Goal: Find contact information: Find contact information

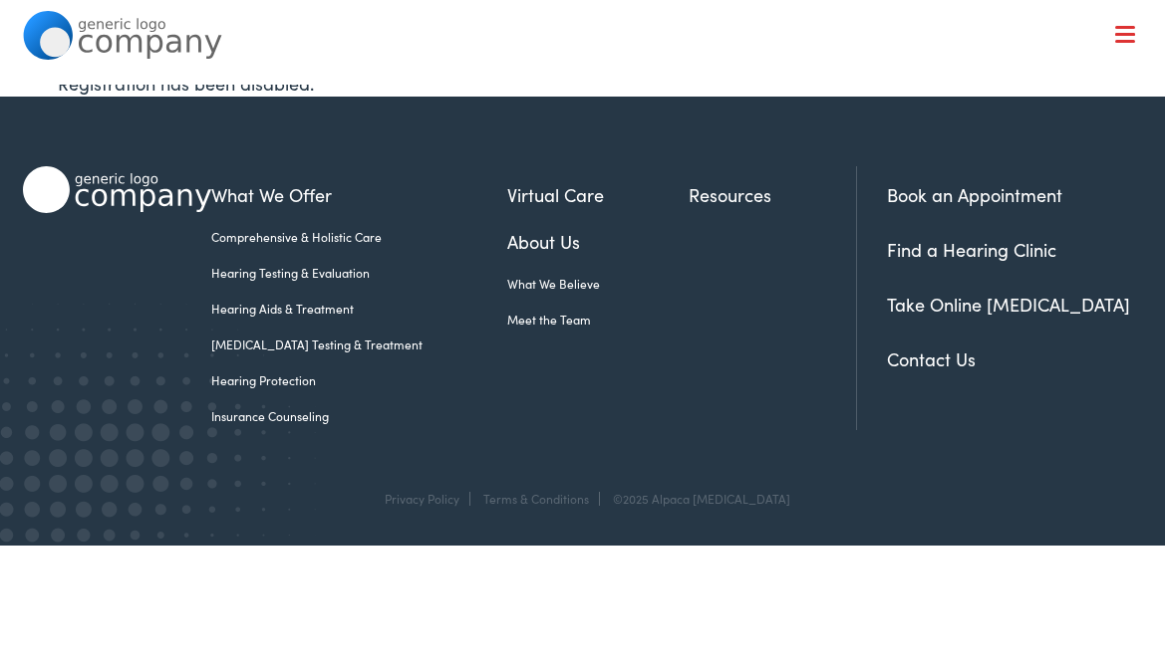
click at [933, 363] on link "Contact Us" at bounding box center [931, 359] width 89 height 25
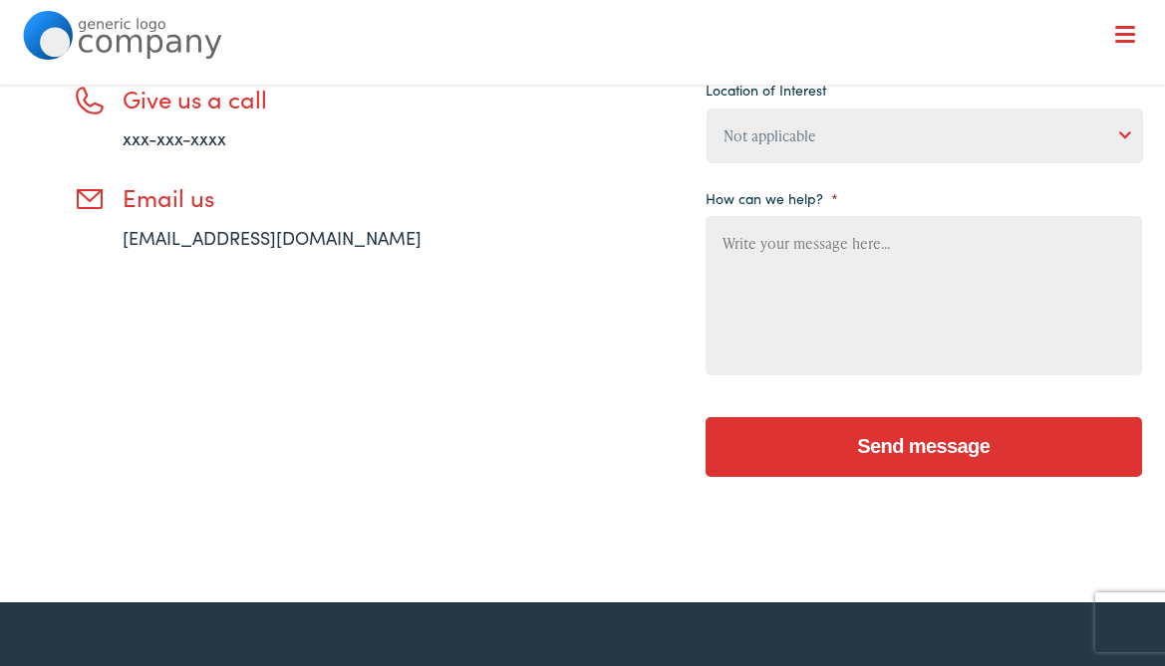
scroll to position [514, 0]
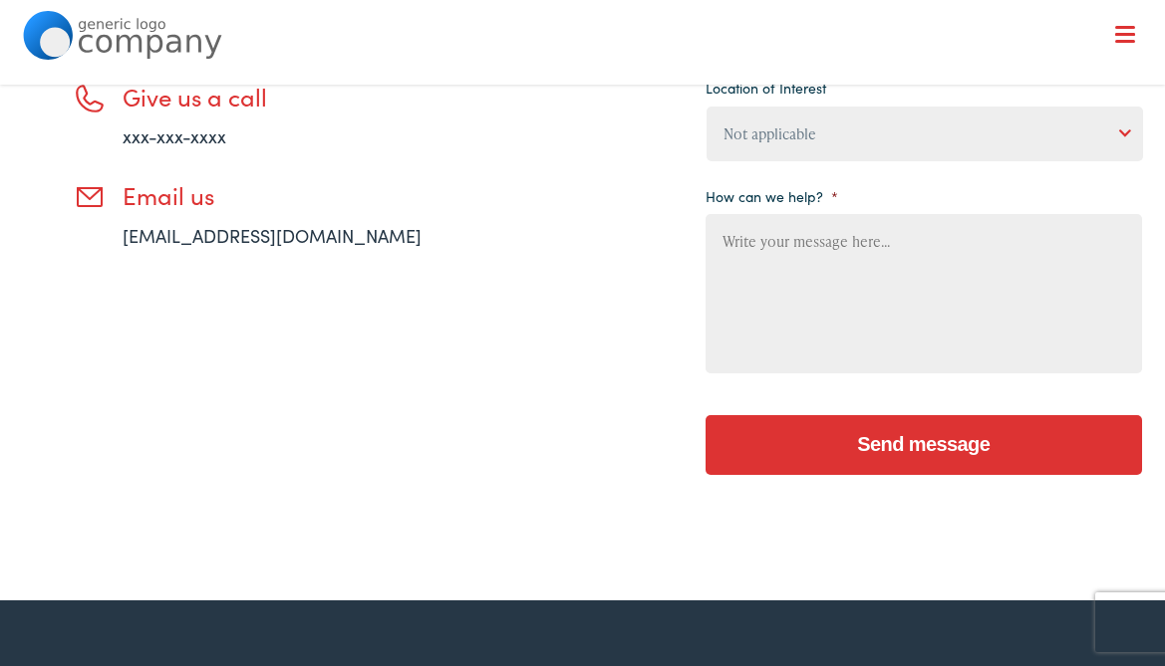
click at [94, 197] on li "Email us [EMAIL_ADDRESS][DOMAIN_NAME]" at bounding box center [277, 215] width 408 height 68
click at [181, 237] on link "[EMAIL_ADDRESS][DOMAIN_NAME]" at bounding box center [272, 235] width 299 height 25
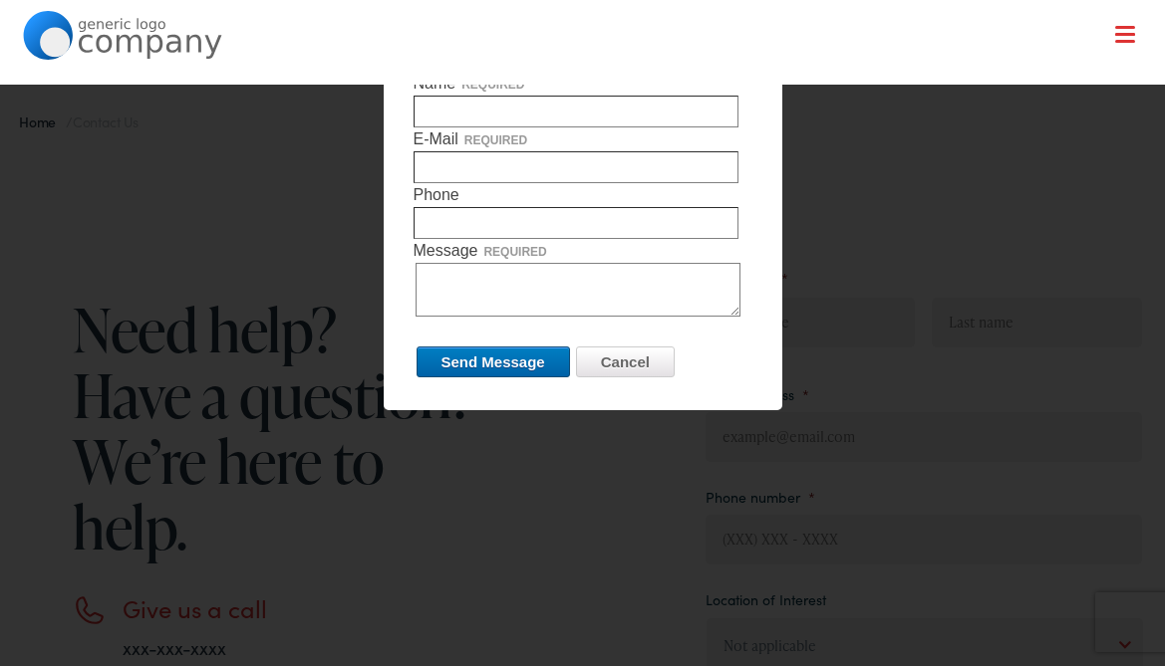
scroll to position [0, 0]
click at [493, 354] on input "Send Message" at bounding box center [492, 362] width 153 height 31
drag, startPoint x: 545, startPoint y: 418, endPoint x: 480, endPoint y: 253, distance: 177.6
click at [545, 418] on div at bounding box center [582, 333] width 1165 height 666
drag, startPoint x: 738, startPoint y: 135, endPoint x: 741, endPoint y: 152, distance: 17.2
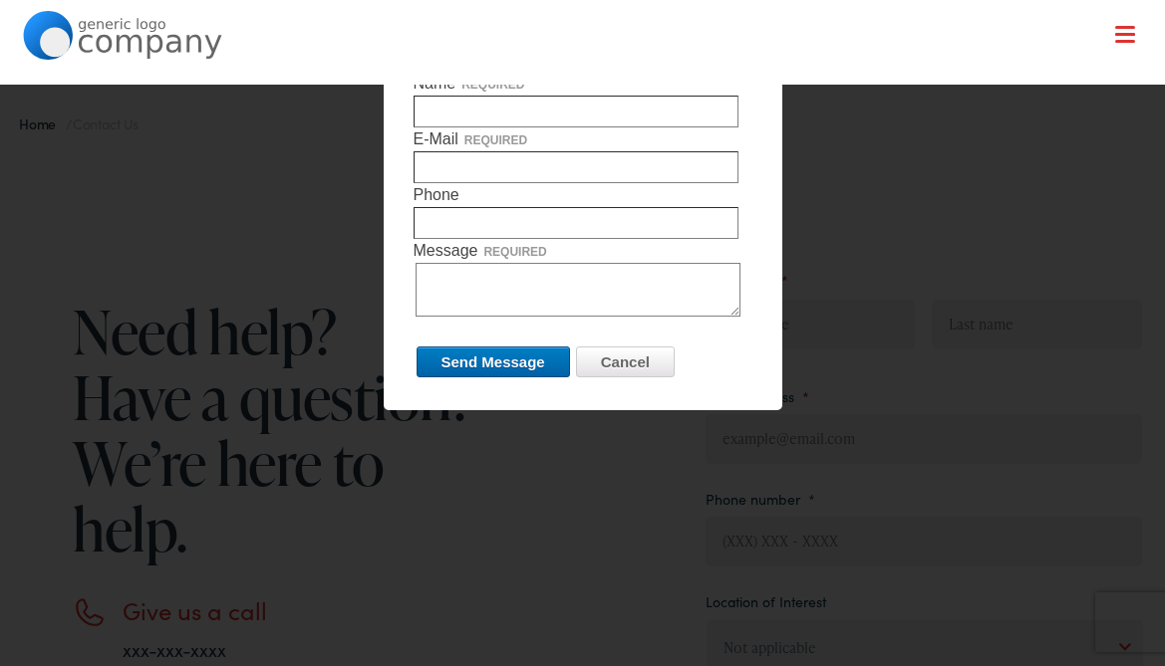
click at [741, 152] on label "E-Mail required" at bounding box center [582, 156] width 339 height 56
click at [434, 95] on label "Name required" at bounding box center [582, 100] width 339 height 56
click at [434, 96] on input "Name required" at bounding box center [575, 112] width 325 height 32
click at [433, 101] on input "Name required" at bounding box center [575, 112] width 325 height 32
